Goal: Task Accomplishment & Management: Manage account settings

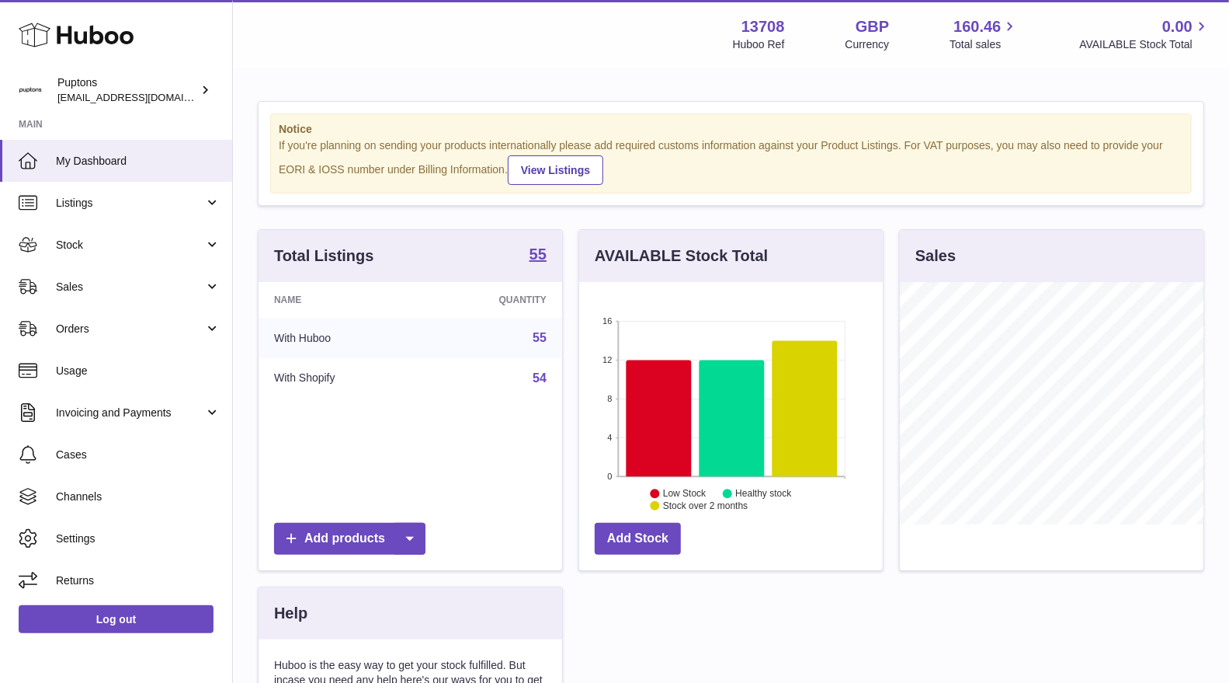
click at [109, 283] on span "Sales" at bounding box center [130, 287] width 148 height 15
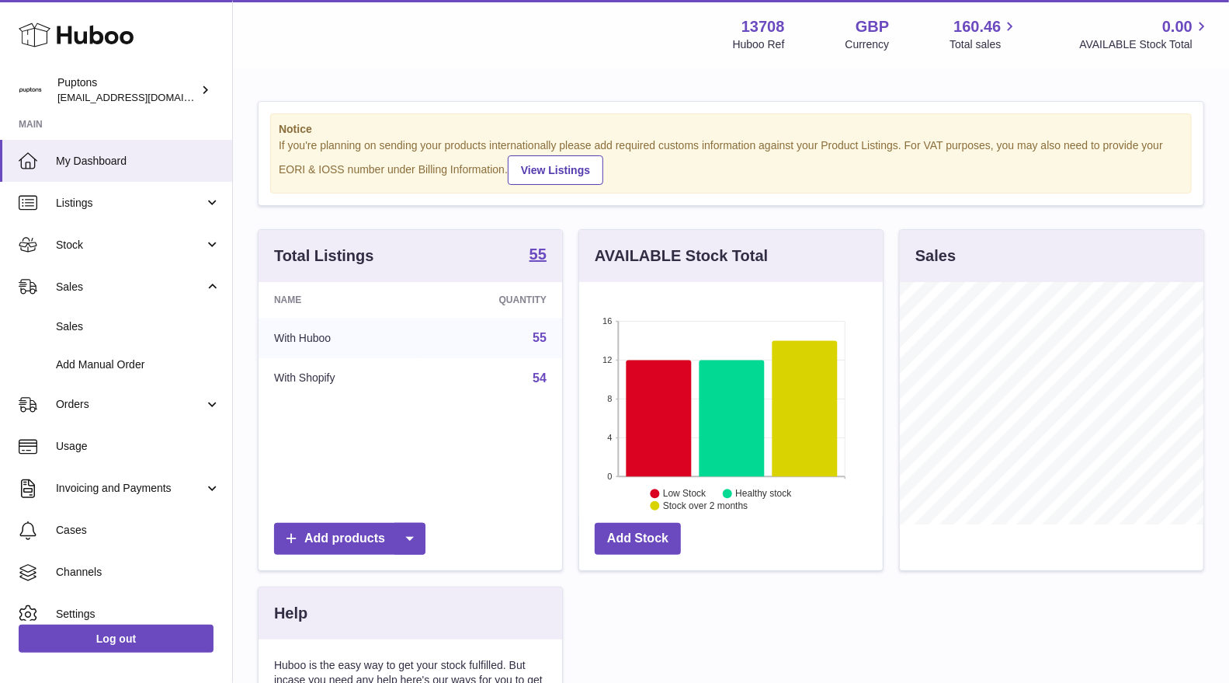
click at [113, 342] on link "Sales" at bounding box center [116, 327] width 232 height 38
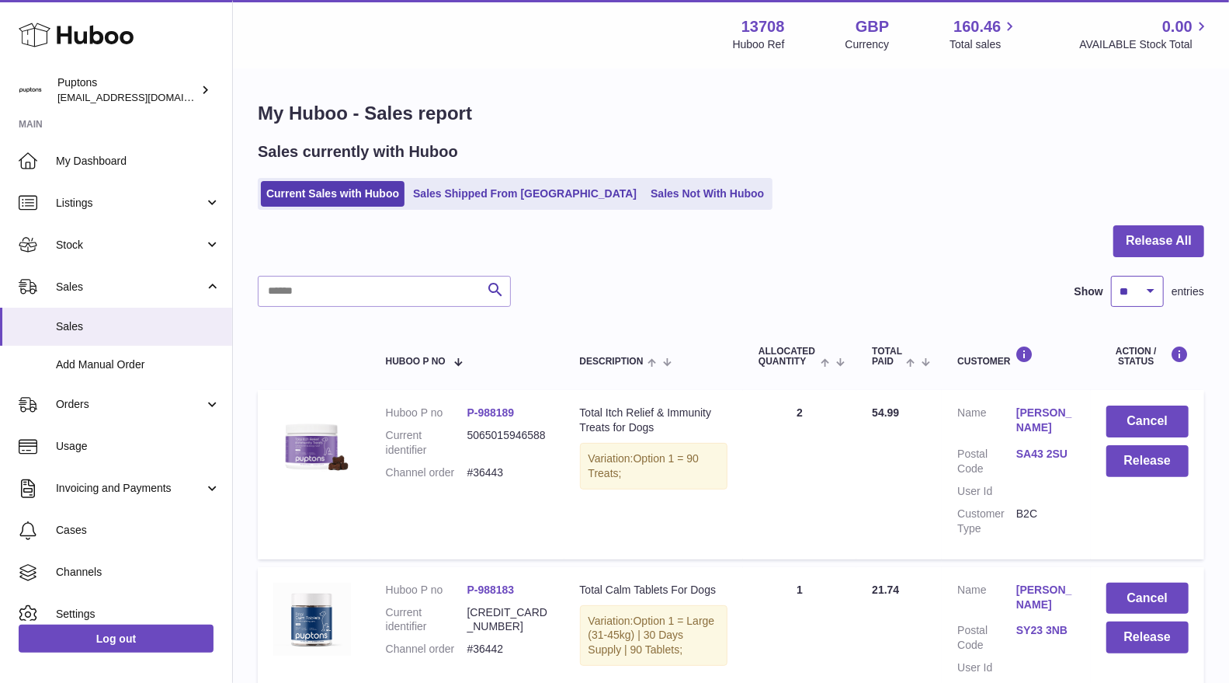
click at [1150, 297] on select "** ** ** ***" at bounding box center [1137, 291] width 53 height 31
select select "***"
click at [1111, 276] on select "** ** ** ***" at bounding box center [1137, 291] width 53 height 31
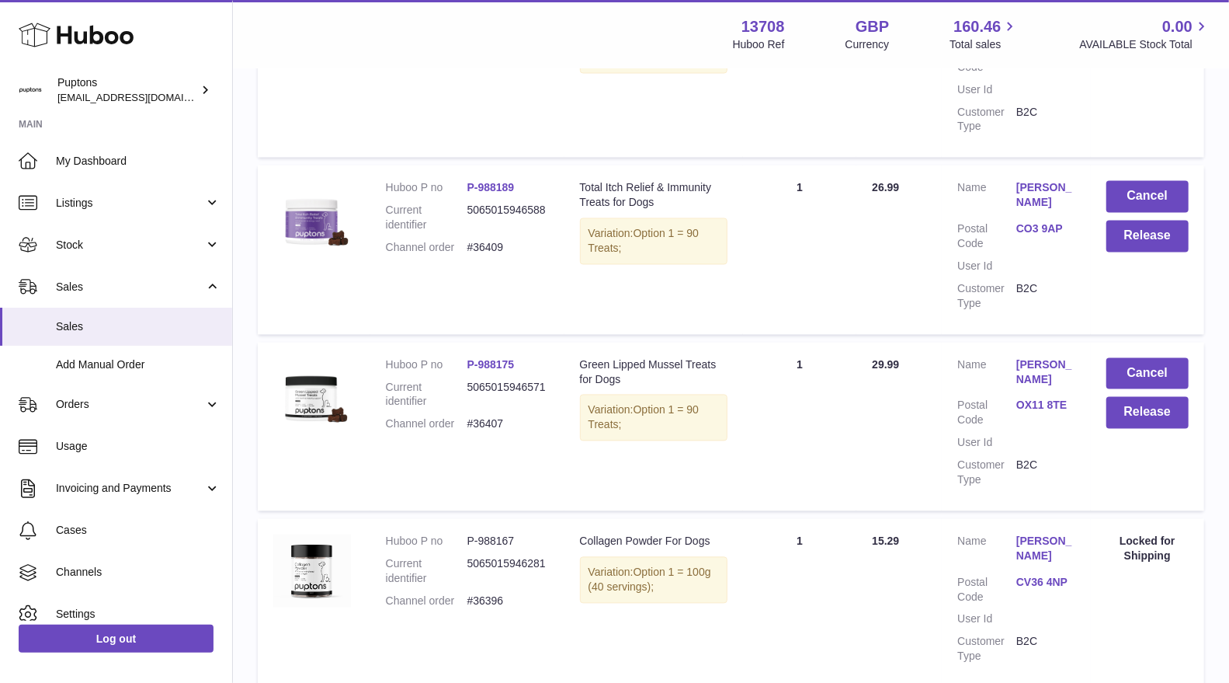
scroll to position [1812, 0]
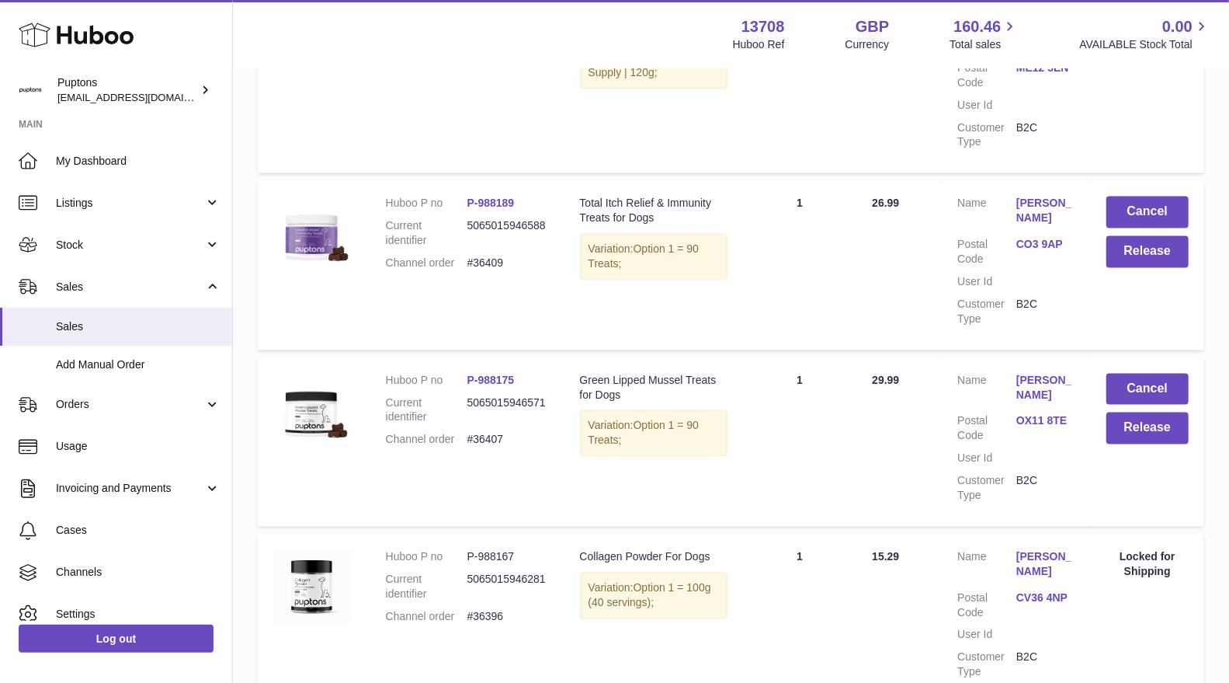
click at [1146, 365] on td "Cancel Release" at bounding box center [1147, 442] width 113 height 169
click at [1146, 412] on button "Release" at bounding box center [1148, 428] width 82 height 32
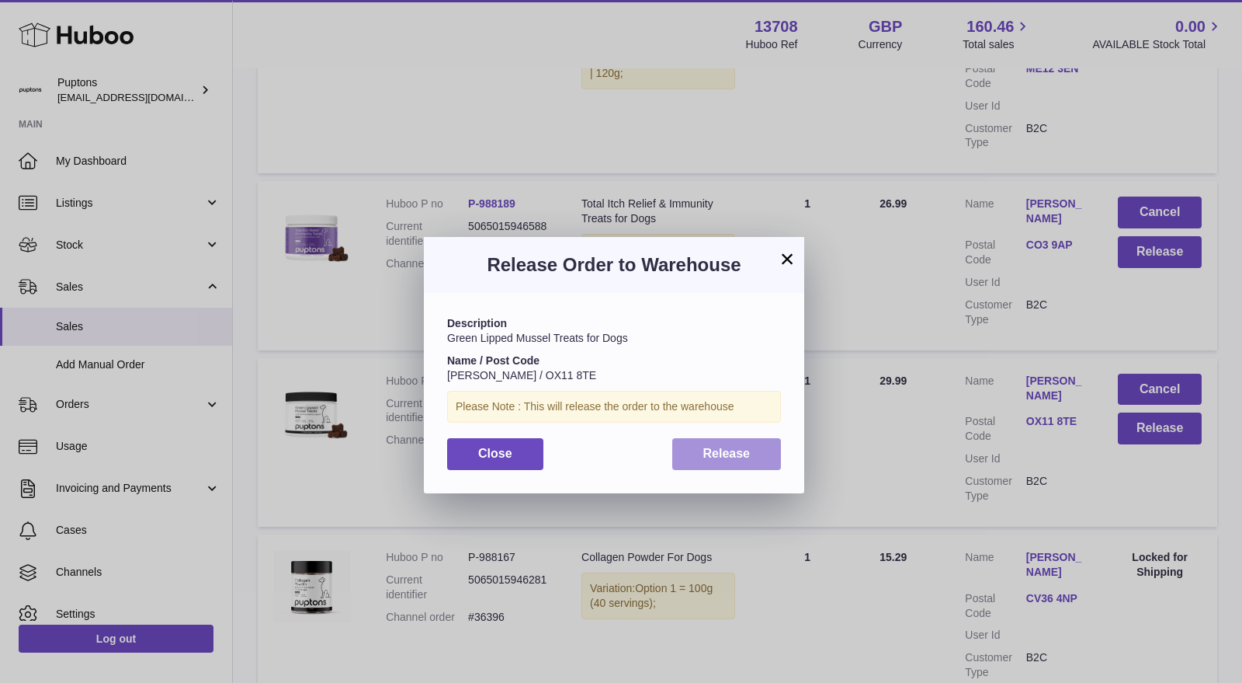
click at [712, 457] on span "Release" at bounding box center [727, 453] width 47 height 13
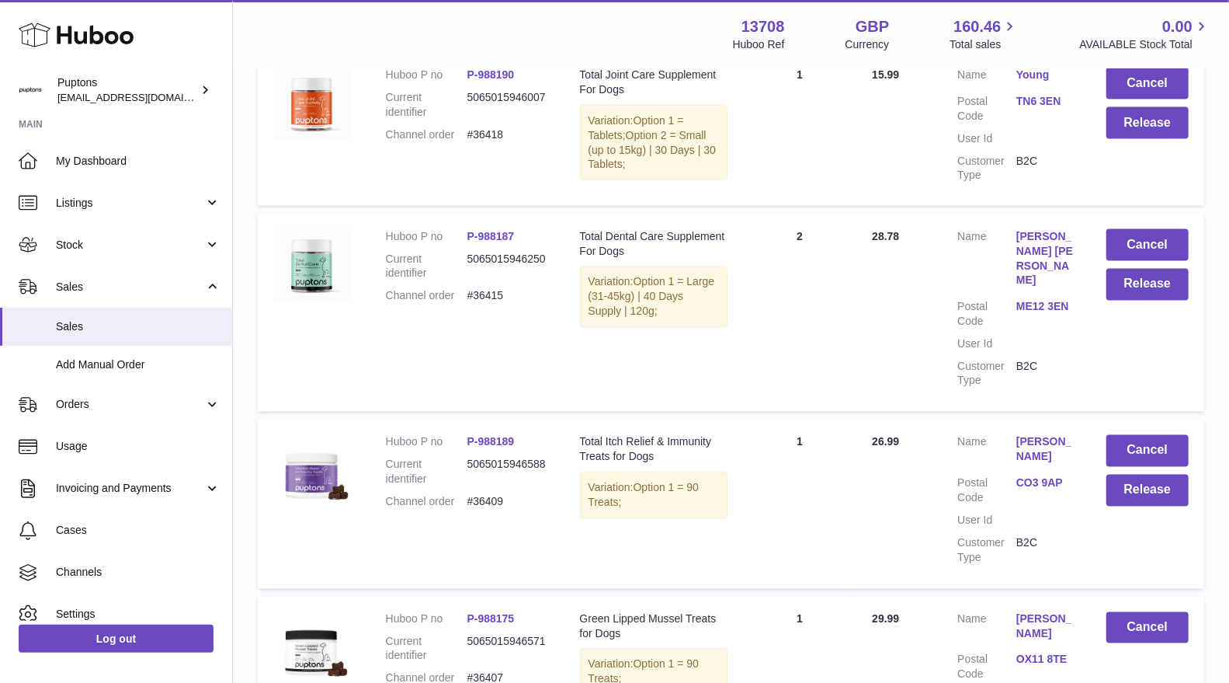
scroll to position [1553, 0]
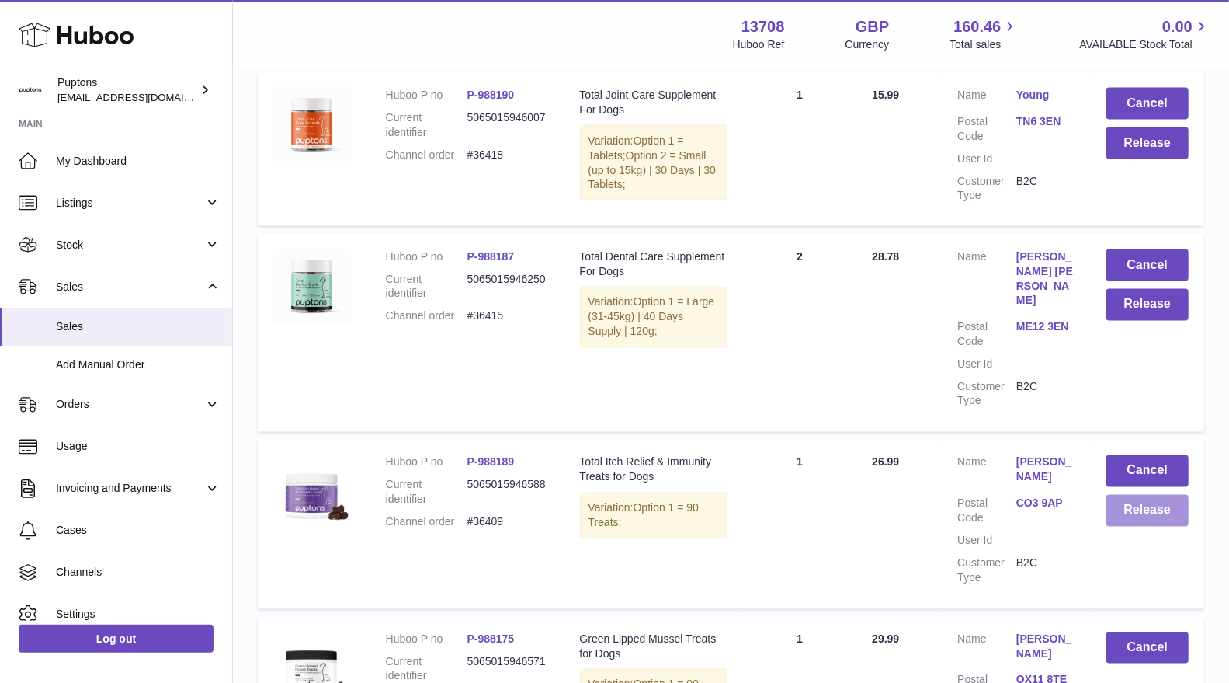
click at [1127, 495] on button "Release" at bounding box center [1148, 511] width 82 height 32
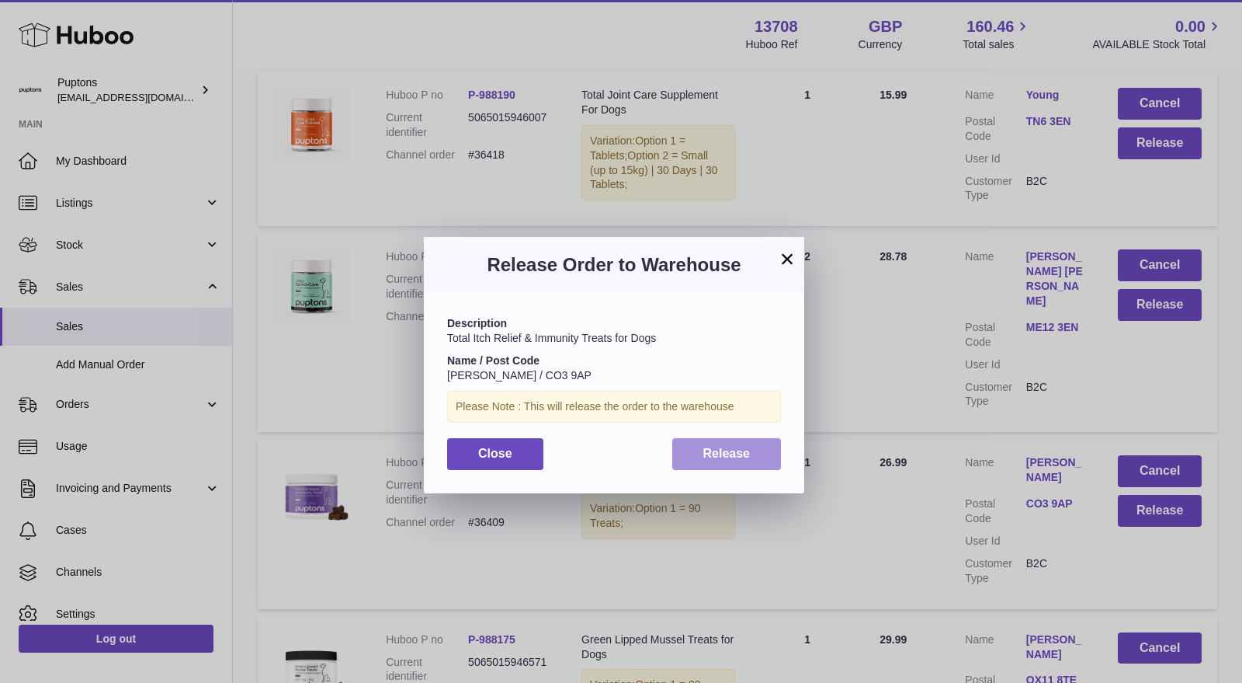
click at [753, 464] on button "Release" at bounding box center [726, 454] width 109 height 32
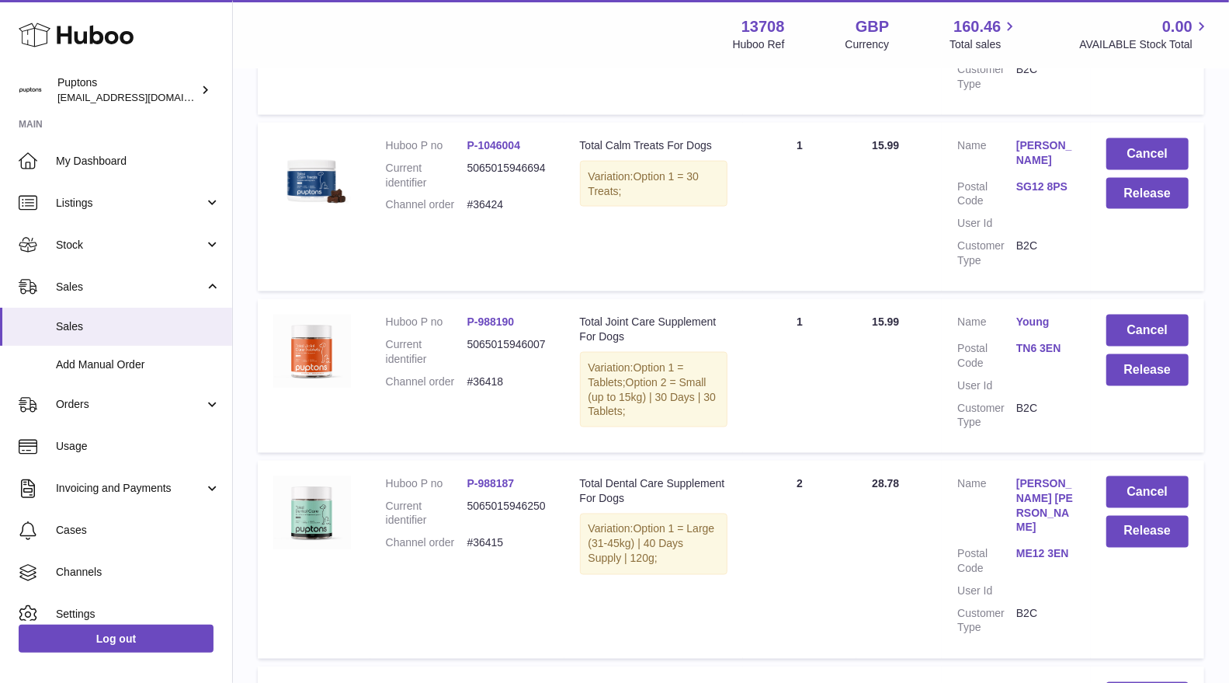
scroll to position [1294, 0]
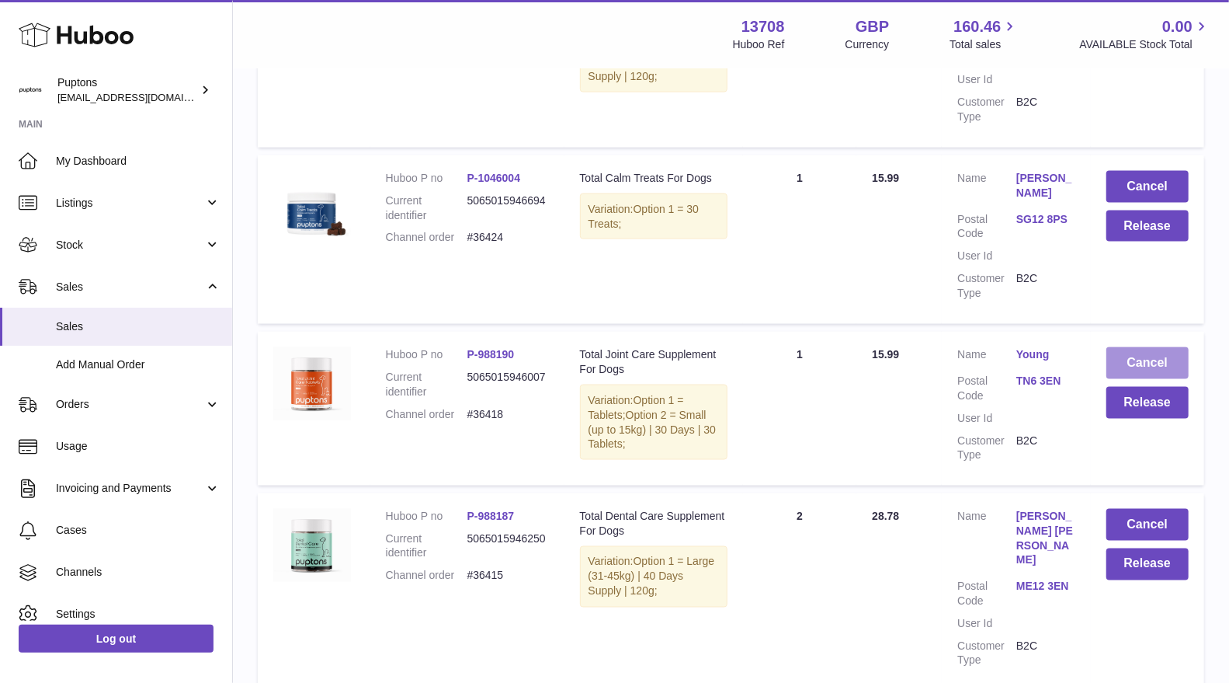
click at [1124, 347] on button "Cancel" at bounding box center [1148, 363] width 82 height 32
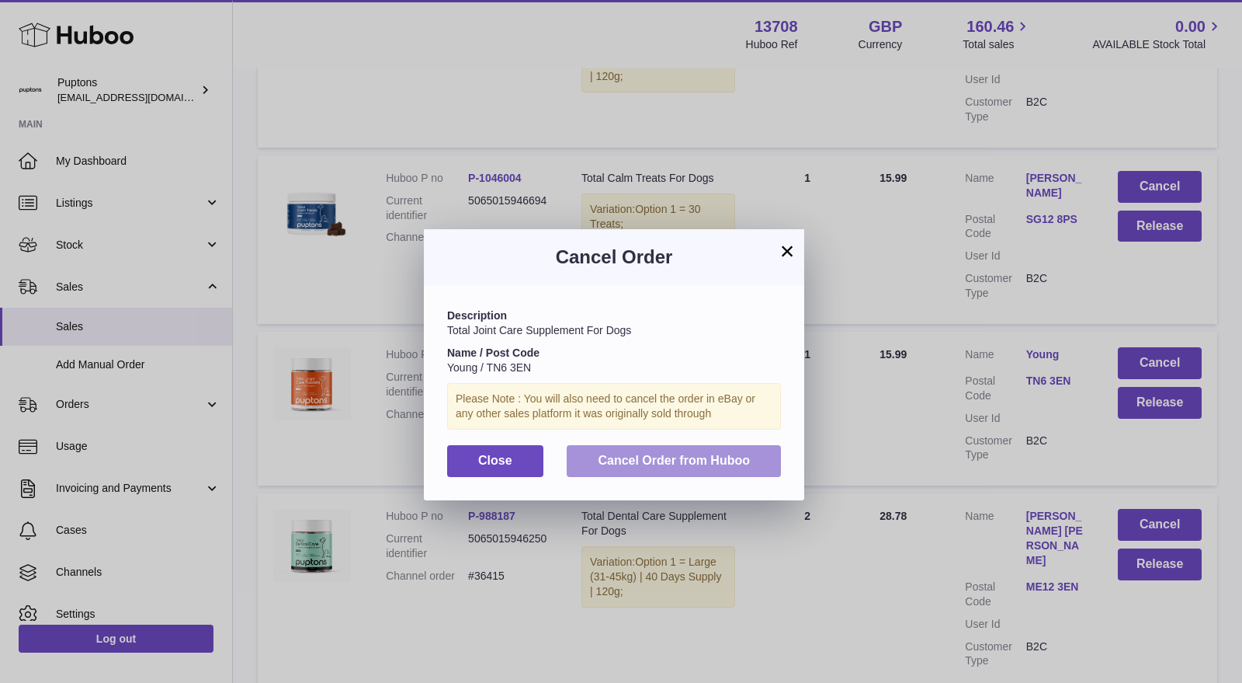
click at [749, 460] on span "Cancel Order from Huboo" at bounding box center [674, 459] width 152 height 13
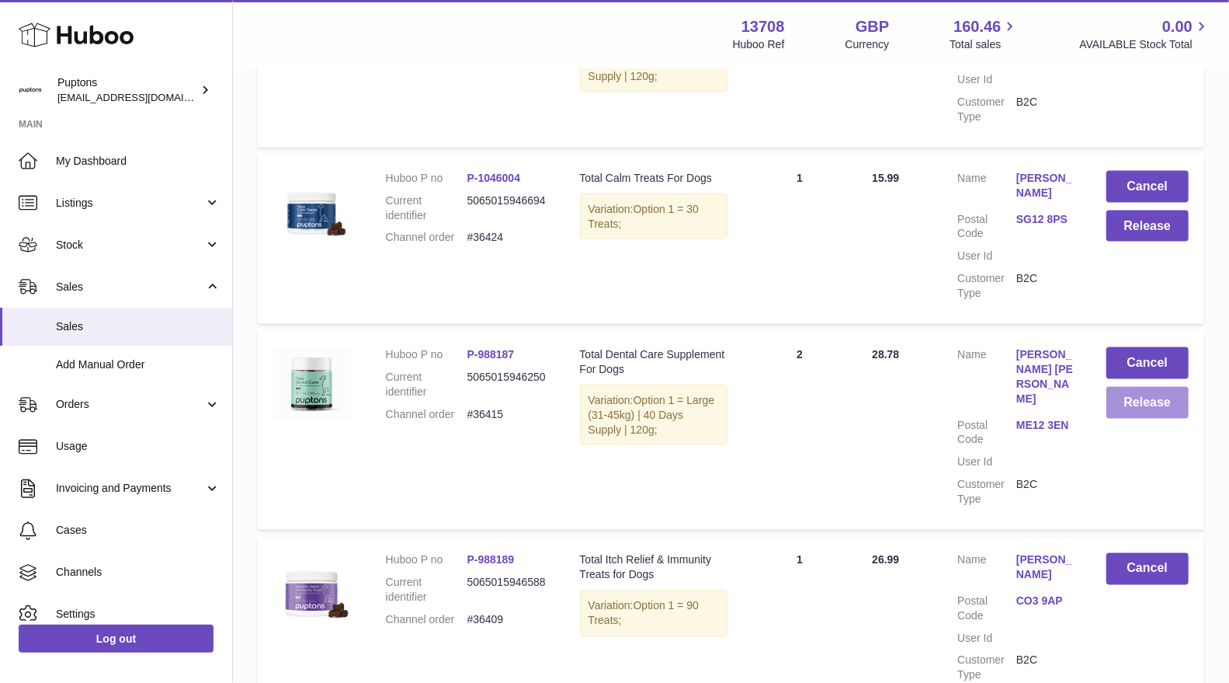
click at [1124, 391] on button "Release" at bounding box center [1148, 403] width 82 height 32
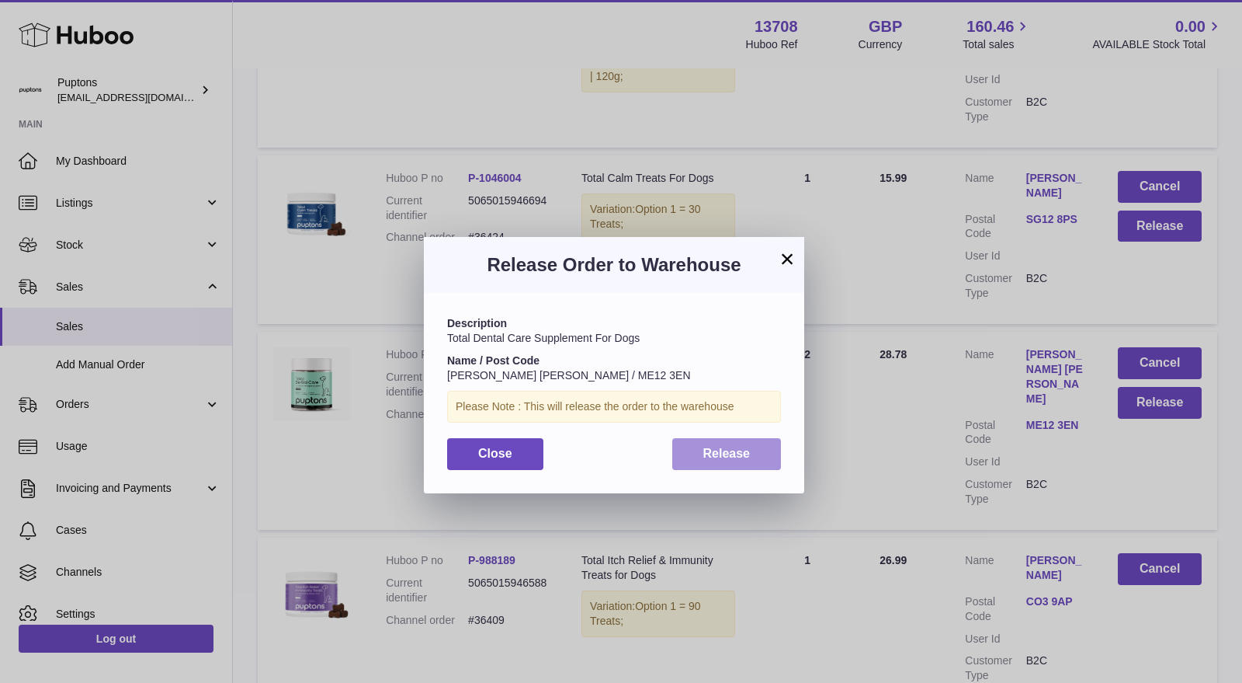
click at [736, 464] on button "Release" at bounding box center [726, 454] width 109 height 32
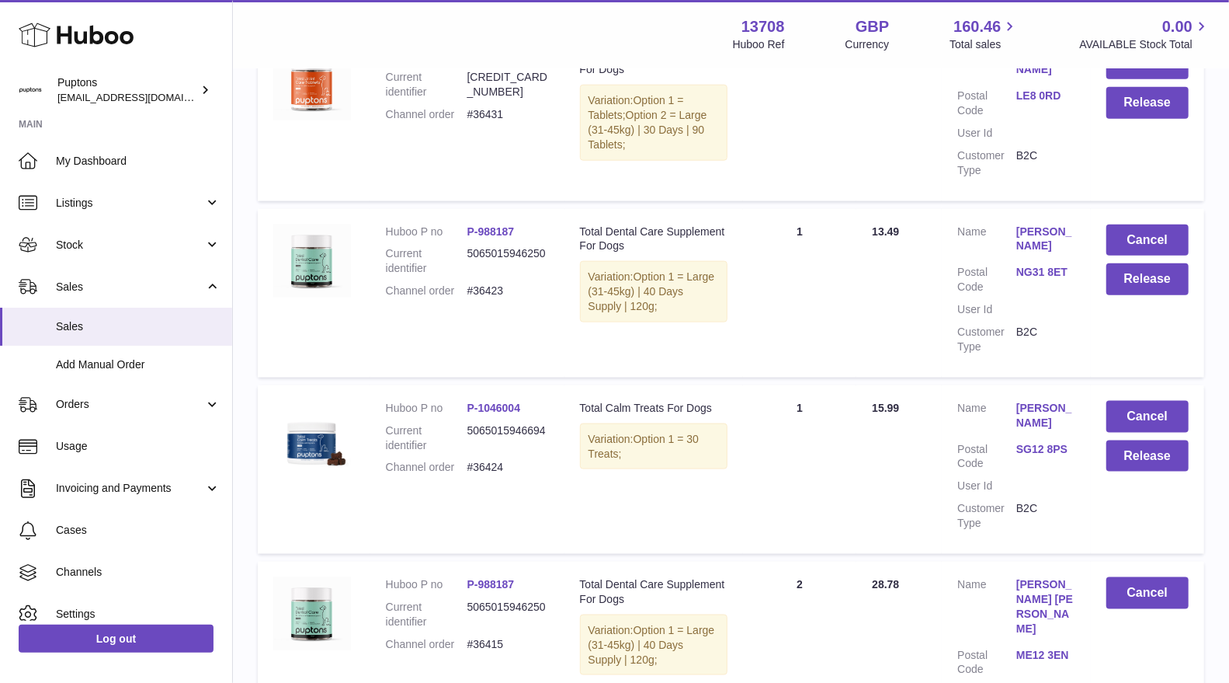
scroll to position [1035, 0]
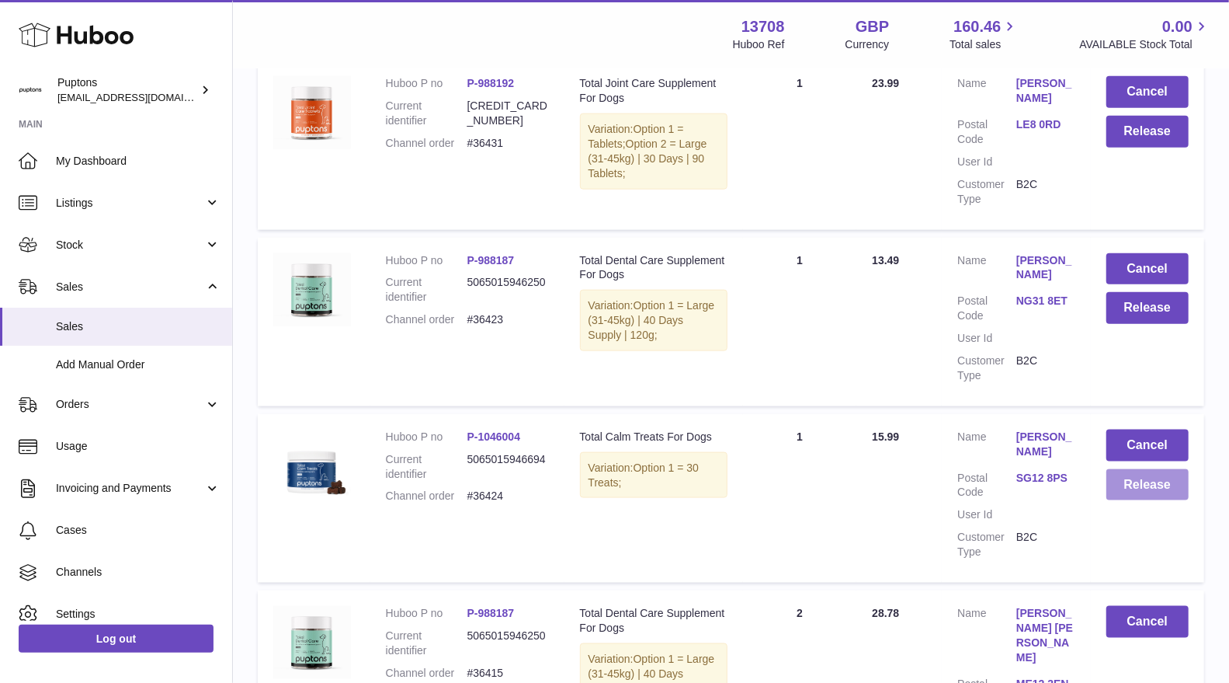
click at [1131, 474] on button "Release" at bounding box center [1148, 485] width 82 height 32
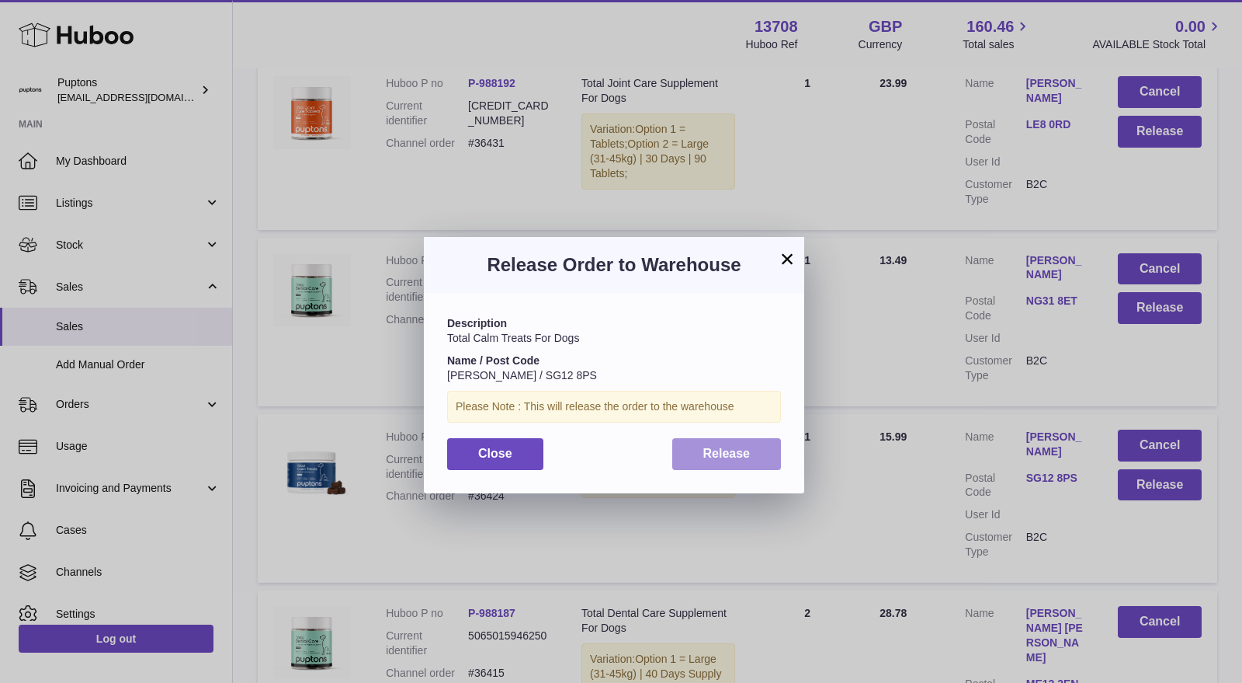
drag, startPoint x: 745, startPoint y: 460, endPoint x: 758, endPoint y: 458, distance: 12.6
click at [749, 460] on span "Release" at bounding box center [727, 453] width 47 height 13
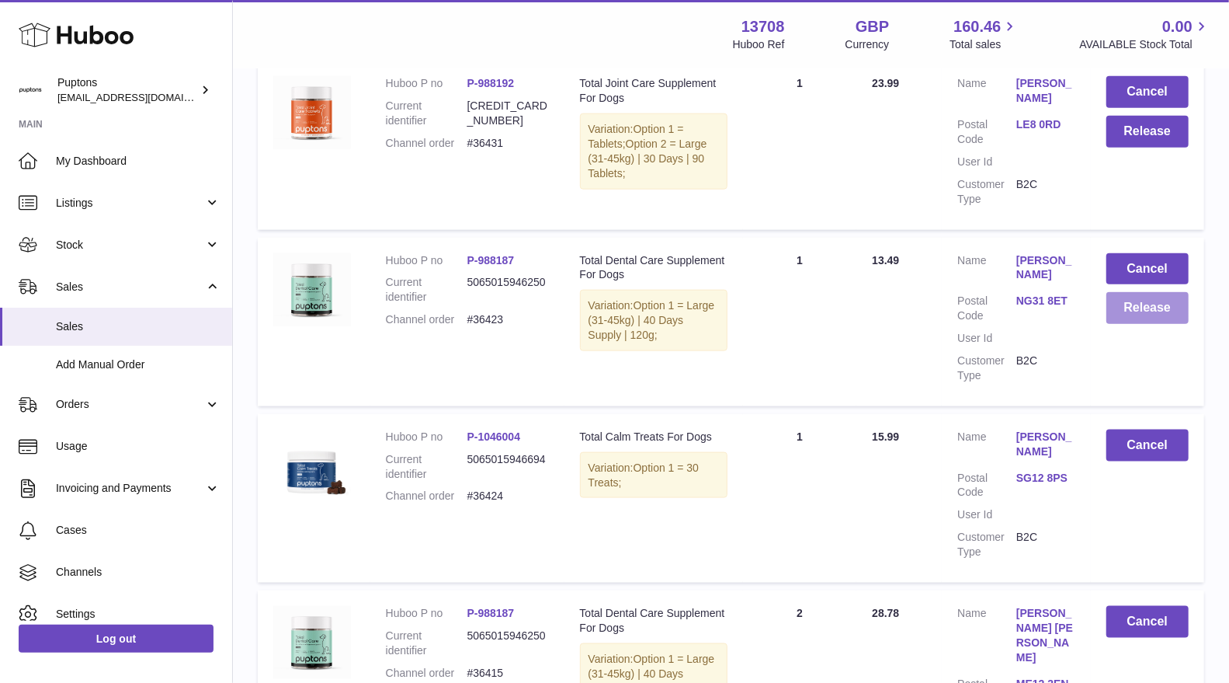
click at [1155, 292] on button "Release" at bounding box center [1148, 308] width 82 height 32
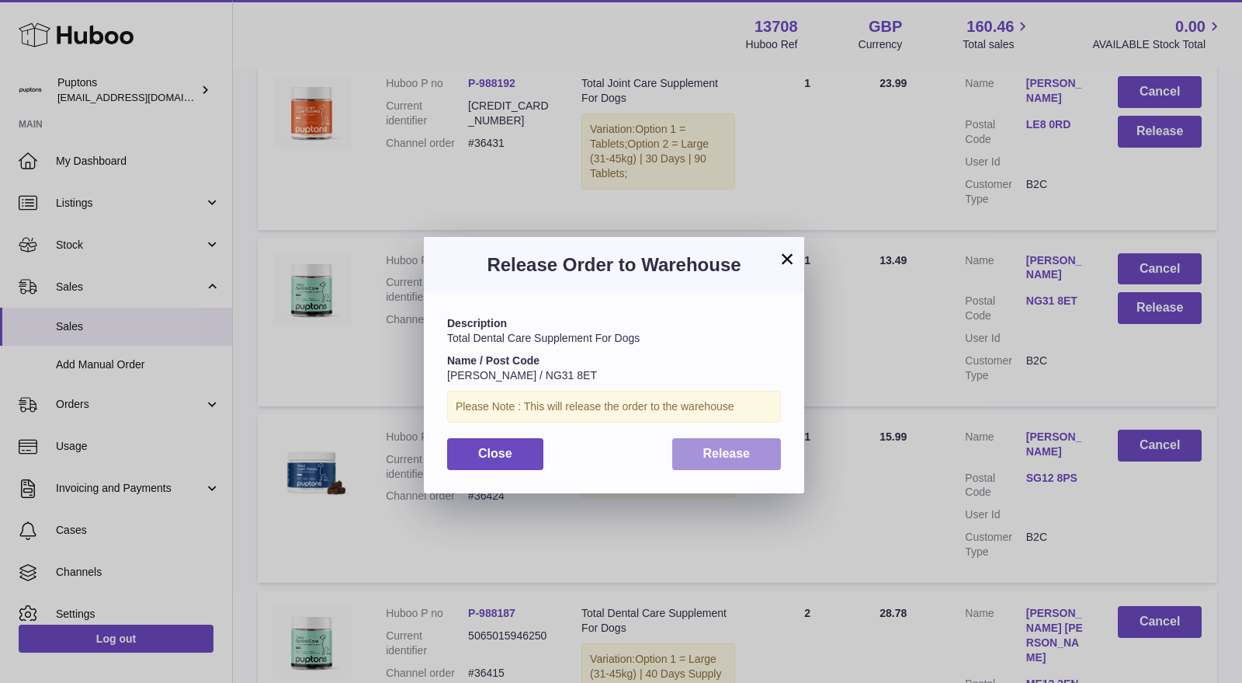
click at [740, 464] on button "Release" at bounding box center [726, 454] width 109 height 32
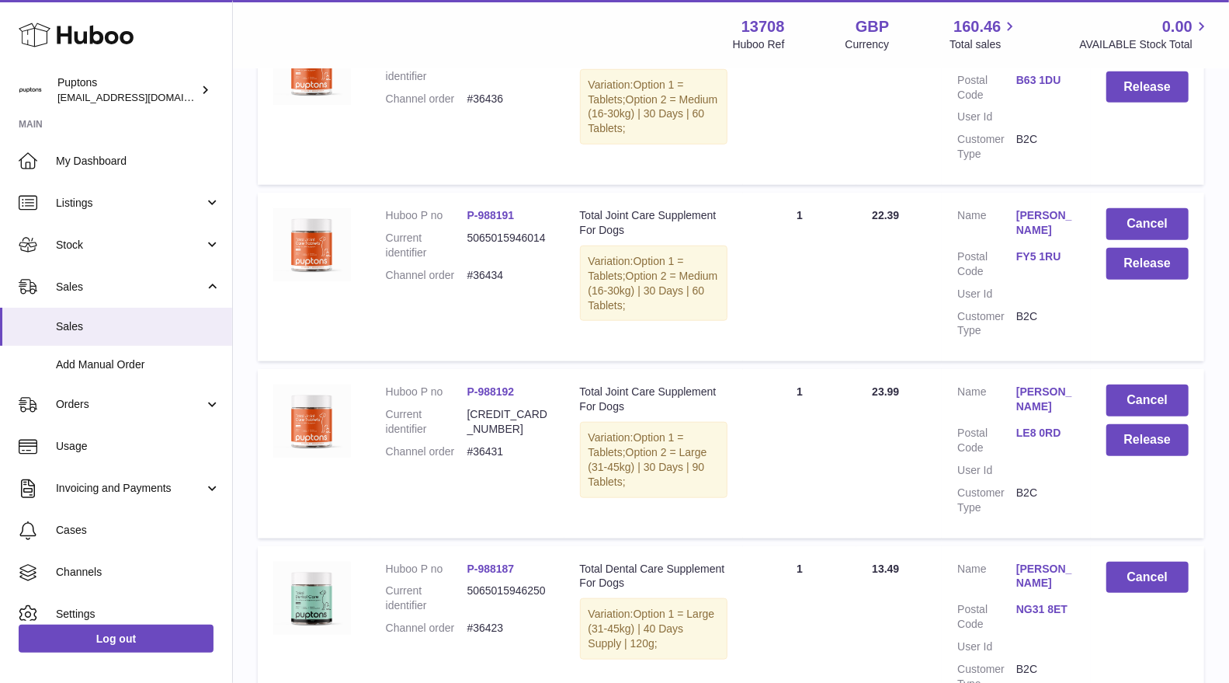
scroll to position [603, 0]
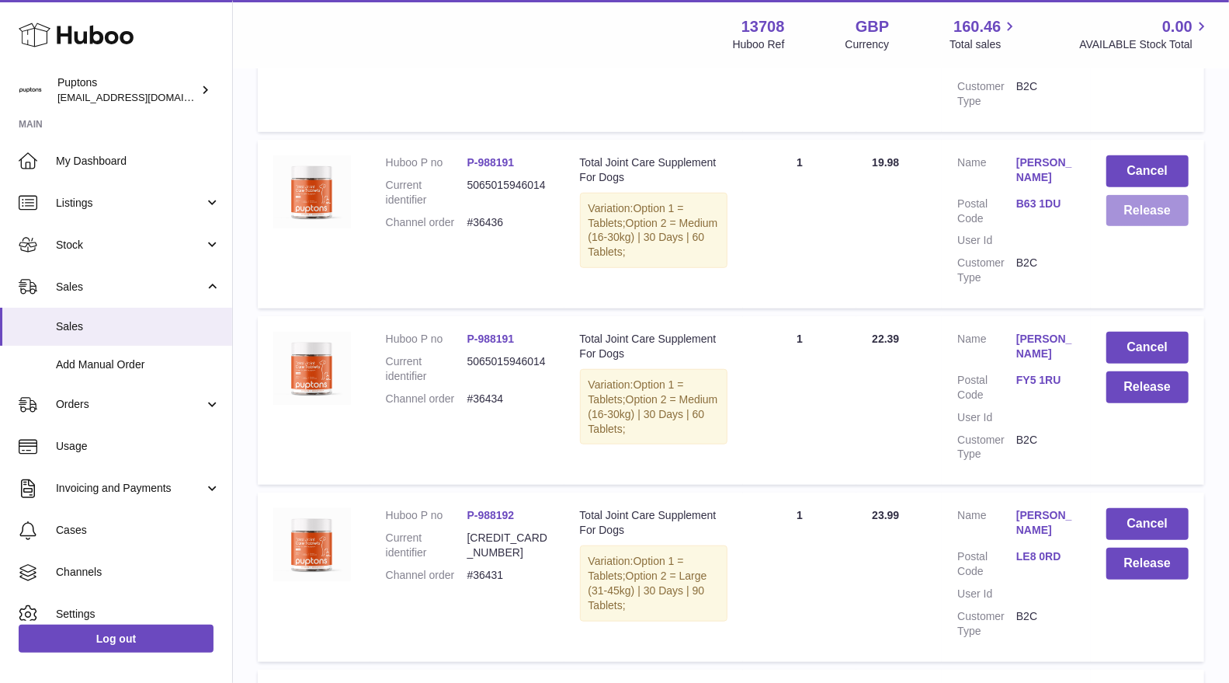
click at [1123, 214] on button "Release" at bounding box center [1148, 211] width 82 height 32
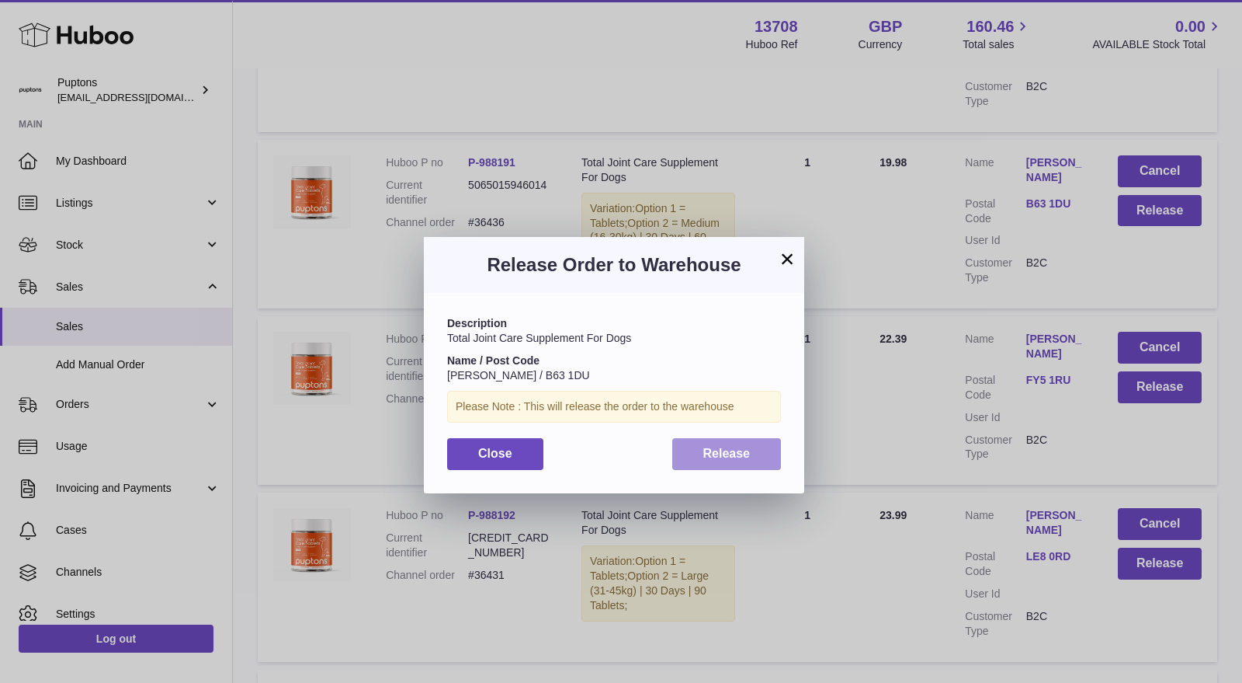
click at [745, 447] on span "Release" at bounding box center [727, 453] width 47 height 13
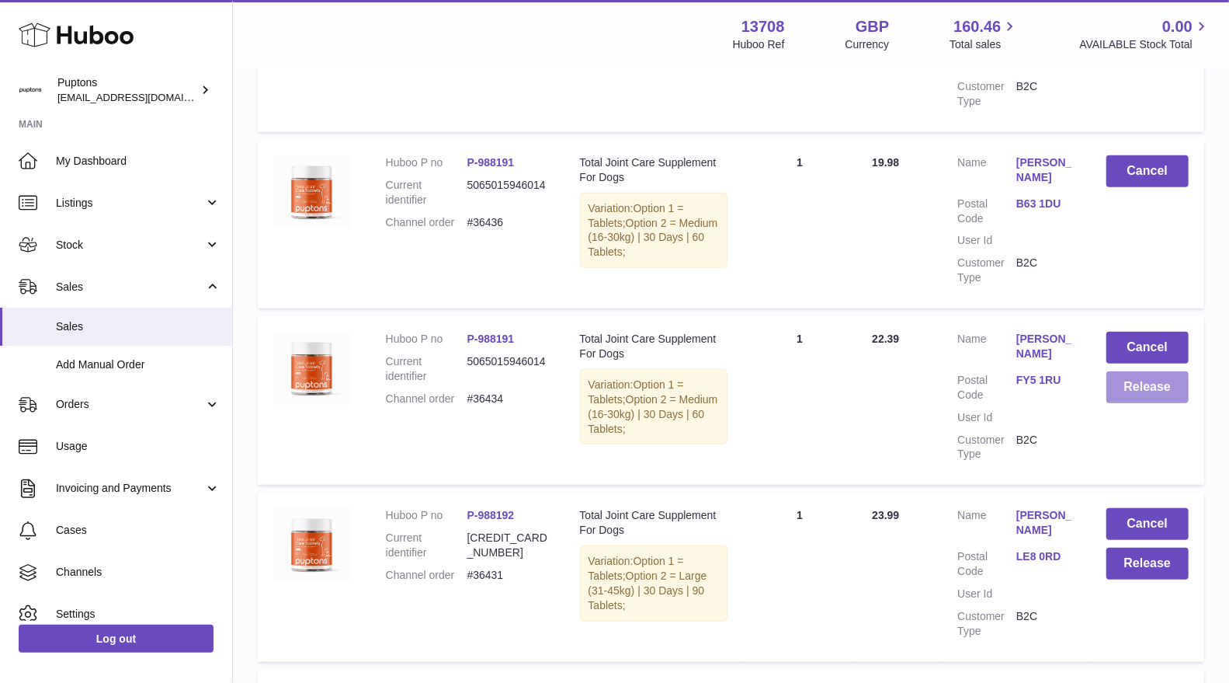
click at [1130, 384] on button "Release" at bounding box center [1148, 387] width 82 height 32
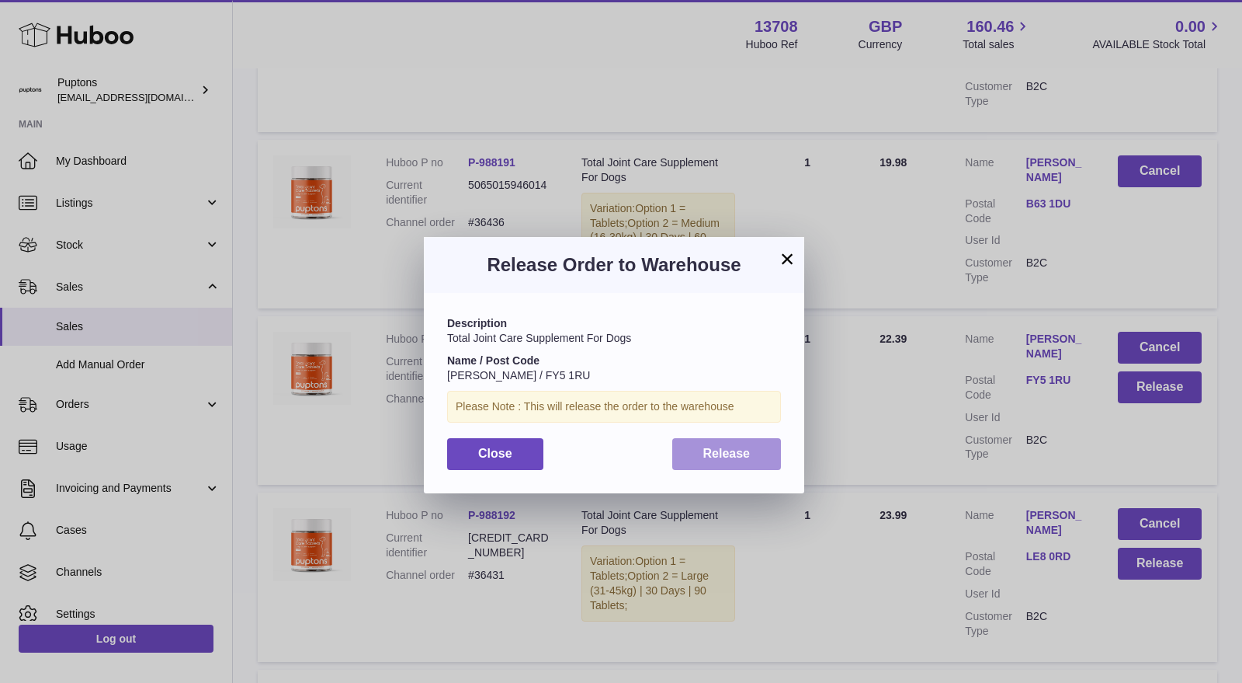
click at [742, 457] on span "Release" at bounding box center [727, 453] width 47 height 13
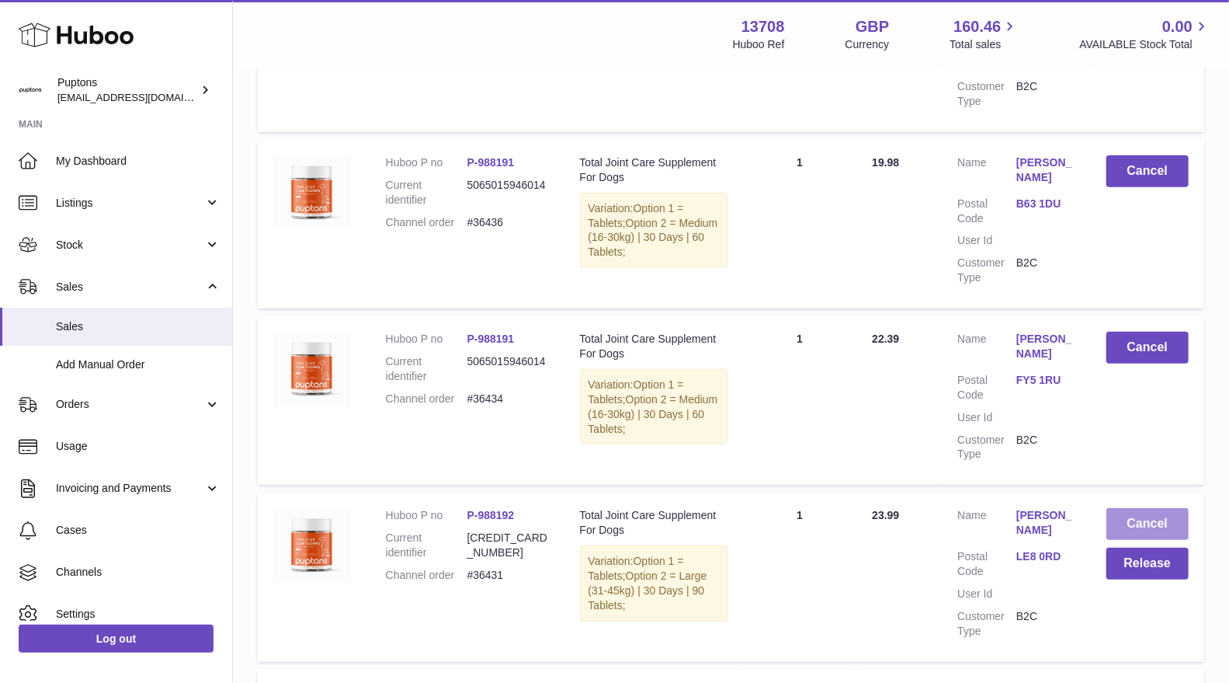
click at [1158, 520] on button "Cancel" at bounding box center [1148, 524] width 82 height 32
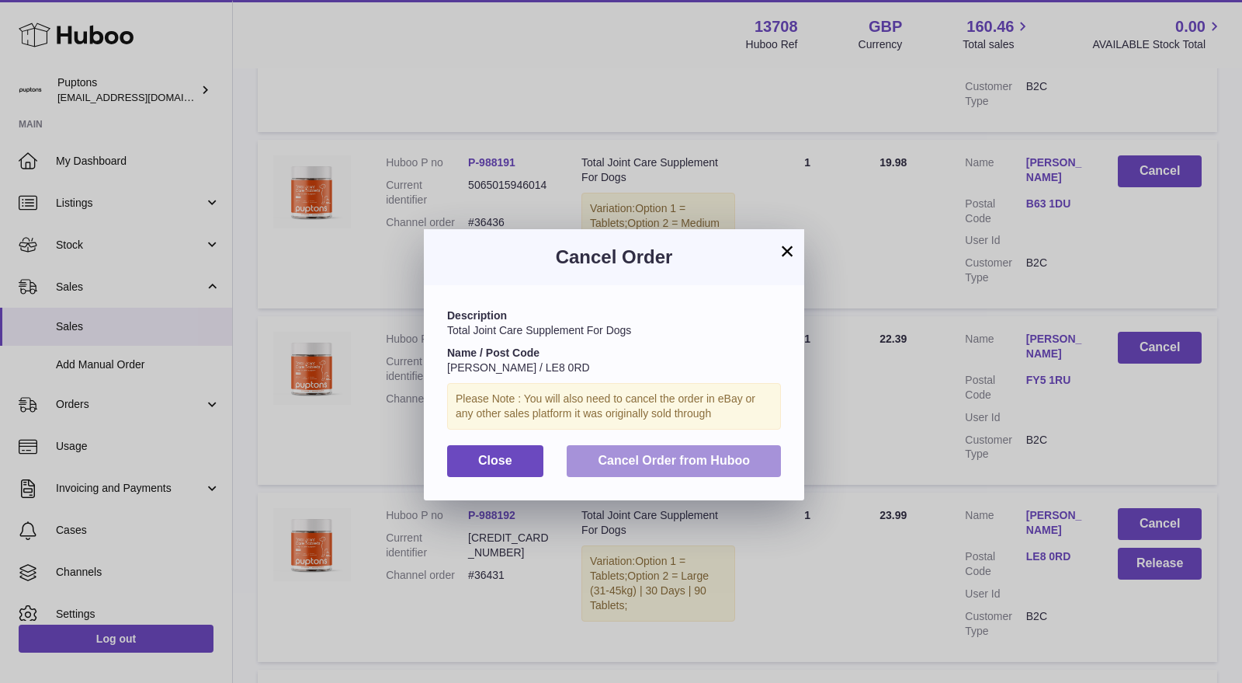
click at [721, 463] on span "Cancel Order from Huboo" at bounding box center [674, 459] width 152 height 13
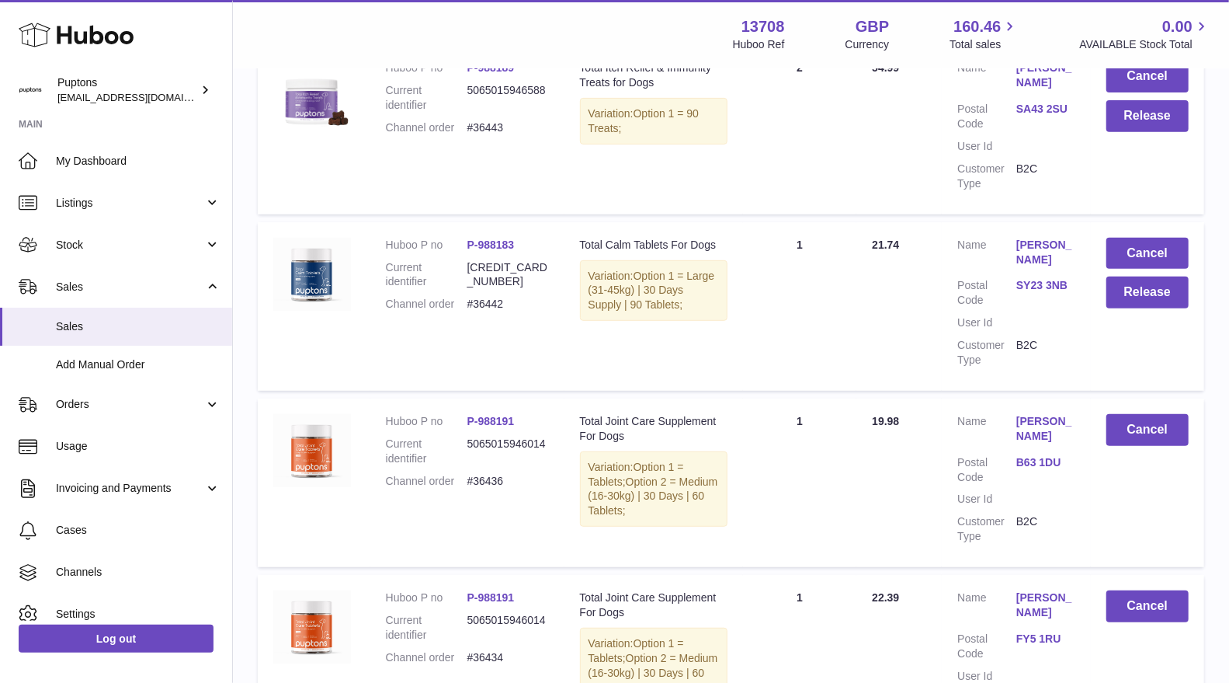
scroll to position [172, 0]
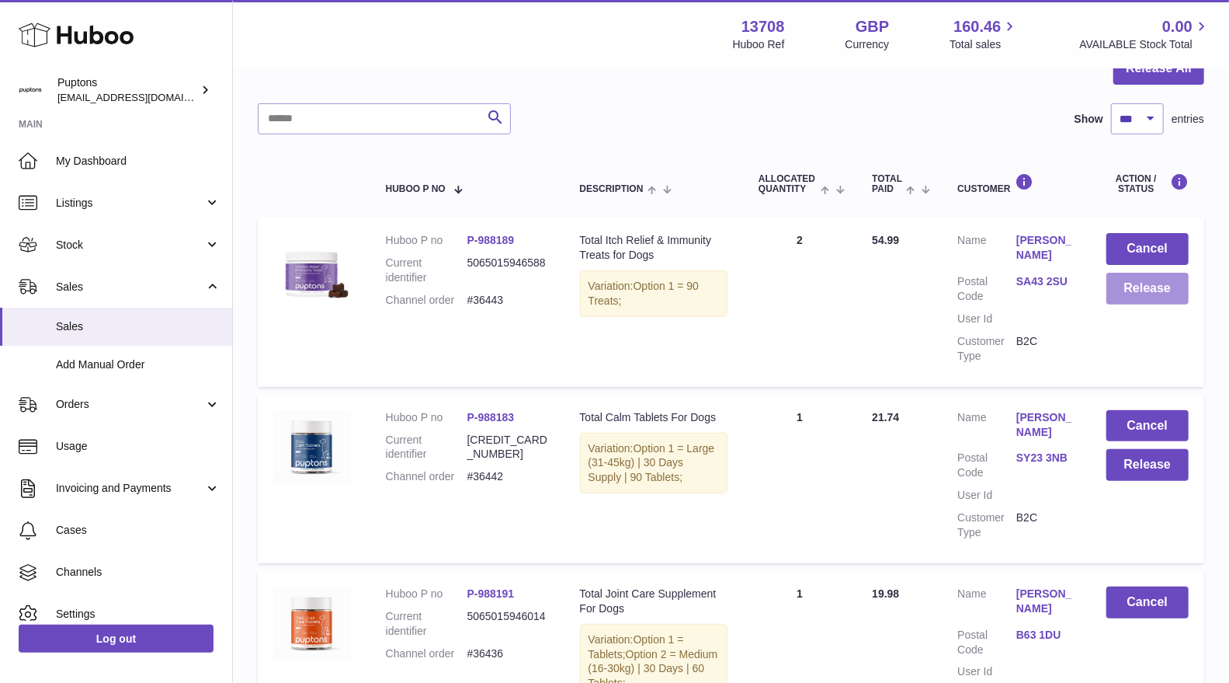
click at [1113, 298] on button "Release" at bounding box center [1148, 289] width 82 height 32
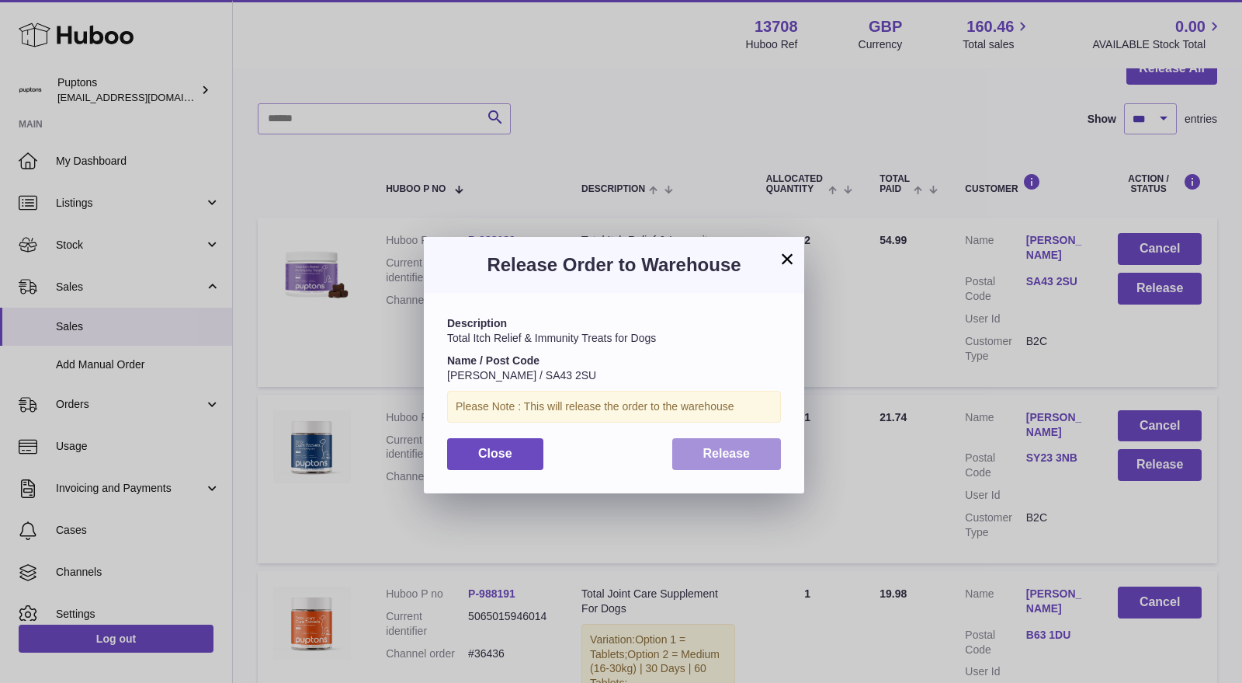
drag, startPoint x: 752, startPoint y: 460, endPoint x: 791, endPoint y: 460, distance: 39.6
click at [753, 460] on button "Release" at bounding box center [726, 454] width 109 height 32
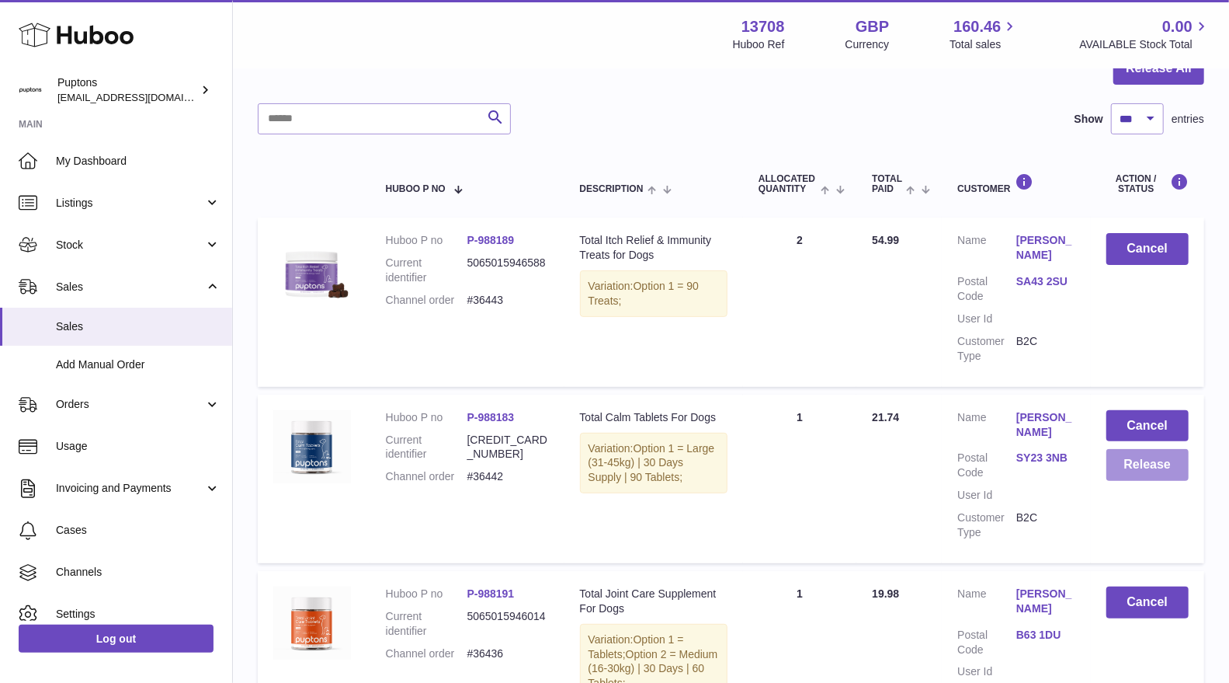
click at [1153, 464] on button "Release" at bounding box center [1148, 465] width 82 height 32
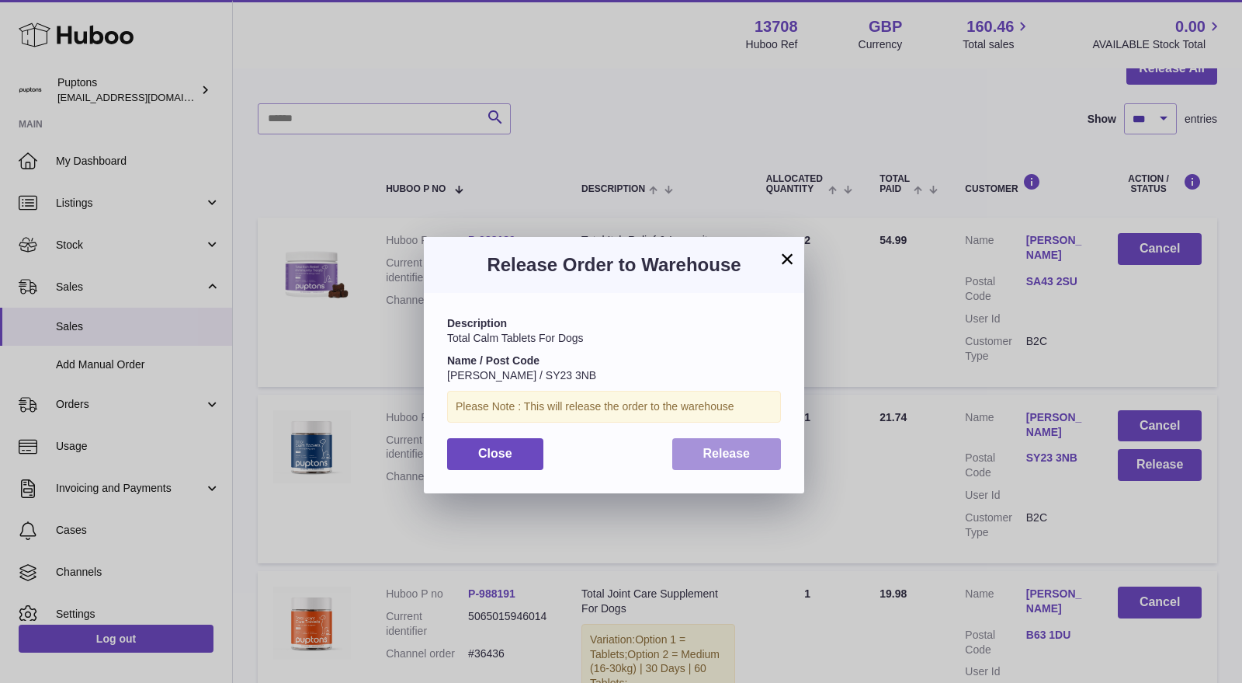
click at [750, 460] on button "Release" at bounding box center [726, 454] width 109 height 32
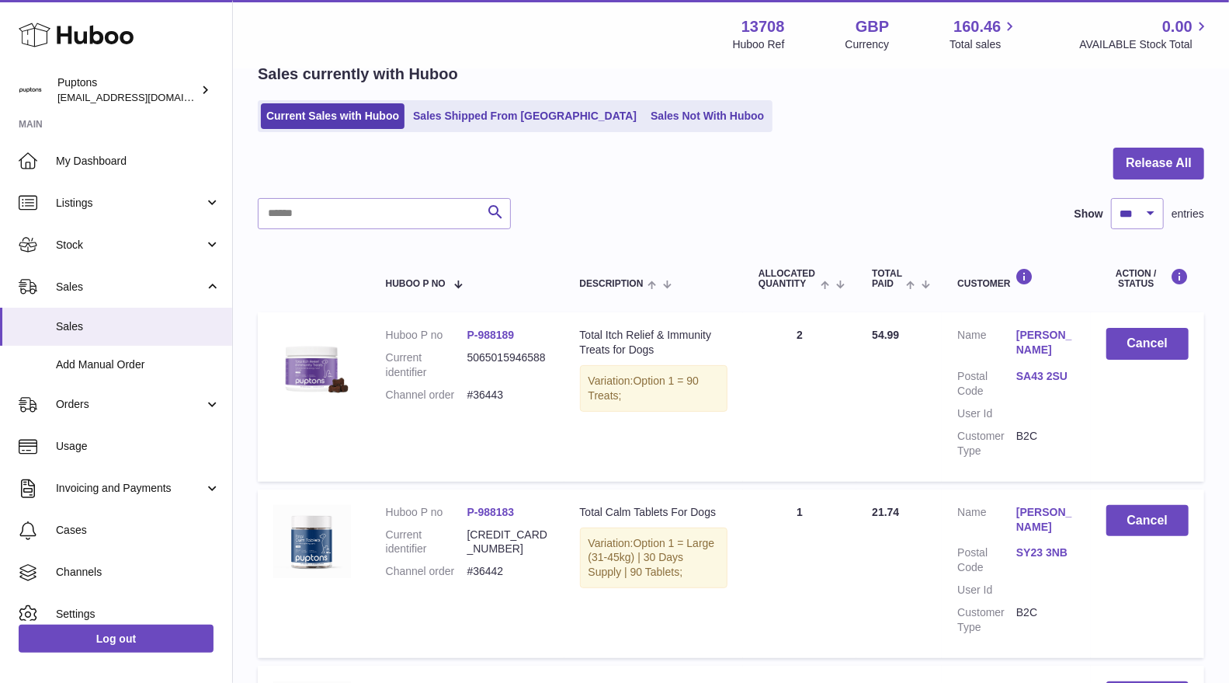
scroll to position [0, 0]
